Goal: Task Accomplishment & Management: Manage account settings

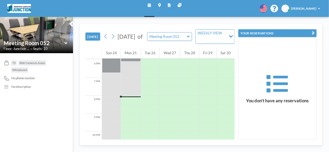
scroll to position [340, 0]
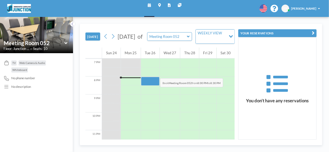
click at [151, 71] on div at bounding box center [150, 72] width 19 height 9
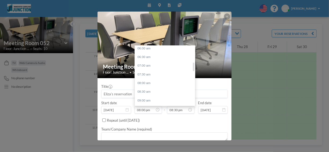
scroll to position [133, 0]
click at [167, 70] on div "09:00 am" at bounding box center [166, 73] width 63 height 9
type input "09:00 am"
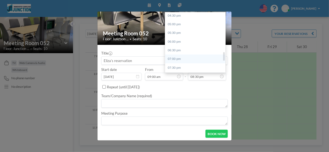
scroll to position [276, 0]
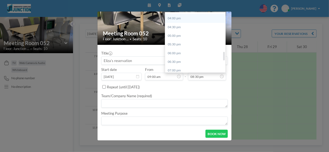
click at [195, 20] on div "04:00 pm" at bounding box center [196, 18] width 63 height 9
type input "04:00 pm"
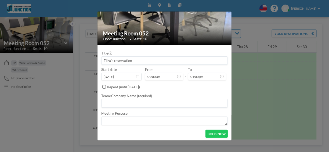
scroll to position [156, 0]
click at [145, 102] on textarea at bounding box center [164, 103] width 127 height 9
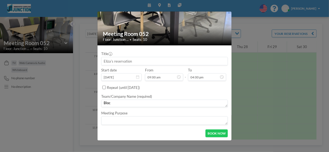
scroll to position [32, 0]
type textarea "BlockbyBlock"
click at [122, 122] on textarea at bounding box center [164, 120] width 127 height 9
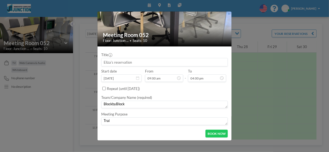
scroll to position [31, 0]
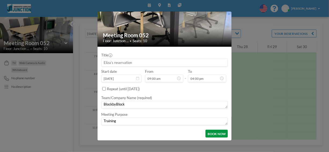
type textarea "Training"
click at [216, 133] on button "BOOK NOW" at bounding box center [216, 134] width 22 height 8
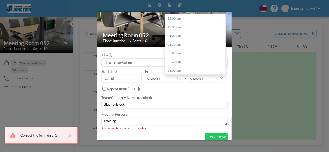
scroll to position [278, 0]
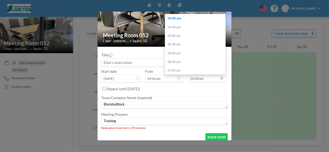
click at [216, 78] on input "04:00 pm" at bounding box center [207, 79] width 38 height 8
click at [220, 78] on icon at bounding box center [222, 78] width 4 height 4
click at [187, 29] on div "03:00 pm" at bounding box center [196, 28] width 63 height 9
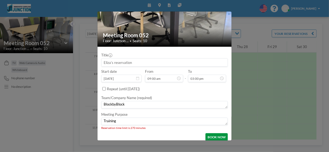
click at [216, 137] on button "BOOK NOW" at bounding box center [216, 137] width 22 height 8
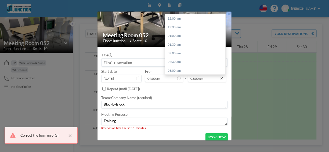
scroll to position [260, 0]
click at [220, 78] on icon at bounding box center [222, 78] width 4 height 4
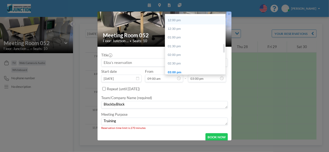
click at [191, 21] on div "12:00 pm" at bounding box center [196, 20] width 63 height 9
click at [220, 80] on icon at bounding box center [222, 78] width 4 height 4
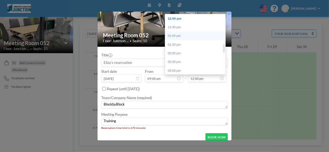
click at [196, 37] on div "01:00 pm" at bounding box center [196, 35] width 63 height 9
type input "01:00 pm"
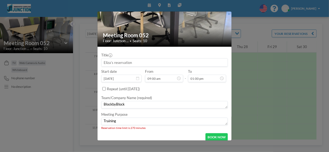
scroll to position [226, 0]
click at [212, 135] on button "BOOK NOW" at bounding box center [216, 137] width 22 height 8
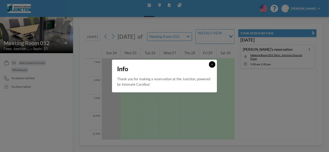
click at [212, 64] on icon at bounding box center [212, 64] width 2 height 3
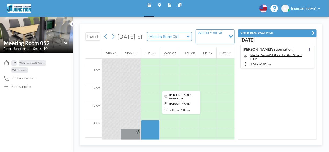
scroll to position [99, 0]
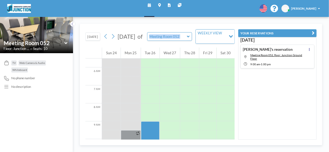
click at [190, 37] on icon at bounding box center [188, 36] width 3 height 5
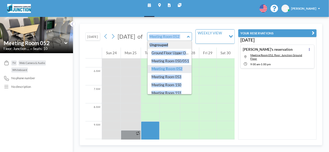
click at [183, 43] on div "Ungrouped" at bounding box center [169, 45] width 43 height 8
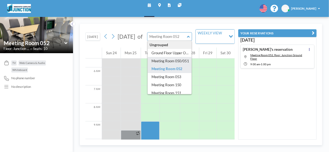
type input "Meeting Room 050/051"
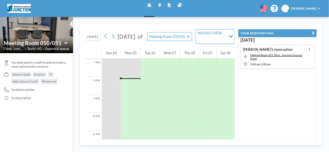
scroll to position [340, 0]
click at [187, 36] on icon at bounding box center [188, 36] width 3 height 5
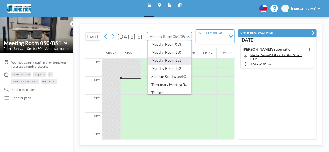
scroll to position [38, 0]
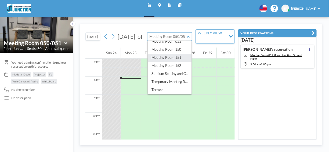
type input "Meeting Room 151"
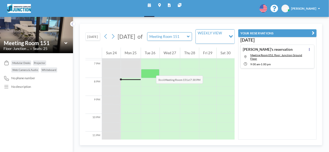
scroll to position [340, 0]
click at [188, 38] on icon at bounding box center [188, 36] width 3 height 5
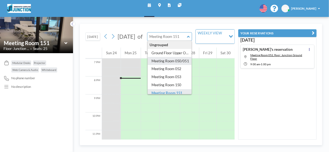
type input "Meeting Room 050/051"
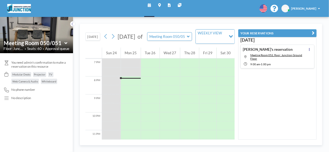
click at [70, 24] on button at bounding box center [72, 23] width 5 height 5
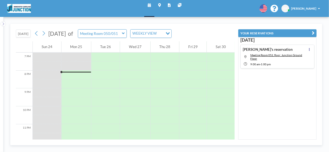
click at [158, 6] on icon at bounding box center [159, 4] width 3 height 3
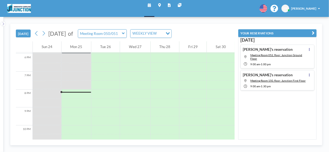
scroll to position [340, 0]
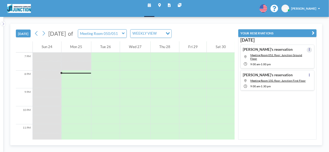
click at [307, 47] on button at bounding box center [309, 49] width 5 height 5
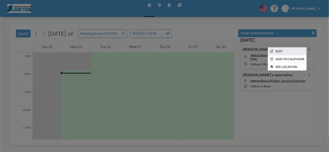
click at [298, 51] on li "EDIT" at bounding box center [287, 52] width 38 height 8
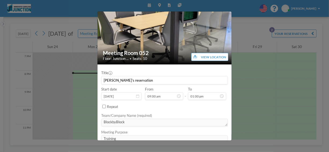
scroll to position [156, 0]
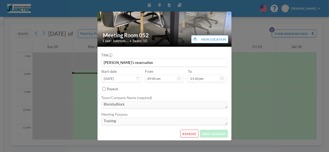
click at [190, 133] on button "REMOVE" at bounding box center [189, 134] width 18 height 8
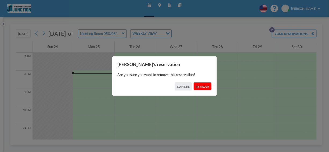
click at [206, 84] on button "REMOVE" at bounding box center [203, 86] width 18 height 8
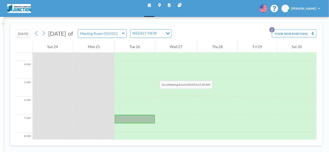
scroll to position [0, 0]
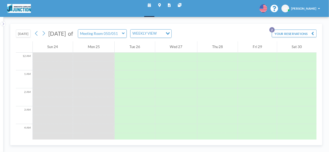
click at [281, 34] on button "YOUR RESERVATIONS 2" at bounding box center [294, 34] width 45 height 8
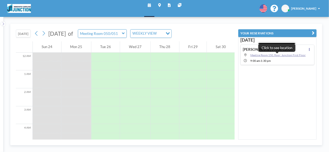
click at [276, 54] on span "Meeting Room 150, floor: Junction First Floor" at bounding box center [277, 54] width 55 height 3
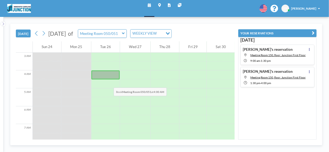
scroll to position [50, 0]
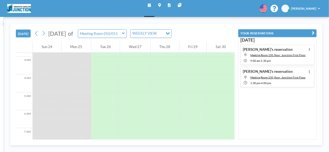
click at [125, 33] on icon at bounding box center [123, 33] width 3 height 2
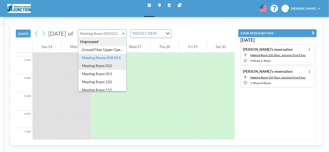
type input "Meeting Room 052"
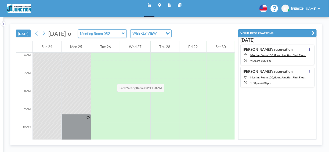
scroll to position [45, 0]
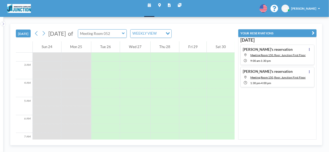
click at [127, 33] on div at bounding box center [102, 33] width 49 height 9
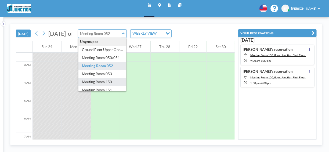
type input "Meeting Room 150"
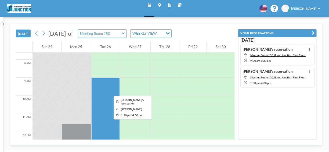
scroll to position [125, 0]
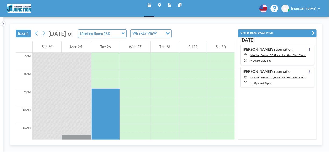
click at [159, 4] on icon at bounding box center [159, 4] width 3 height 3
